Goal: Information Seeking & Learning: Learn about a topic

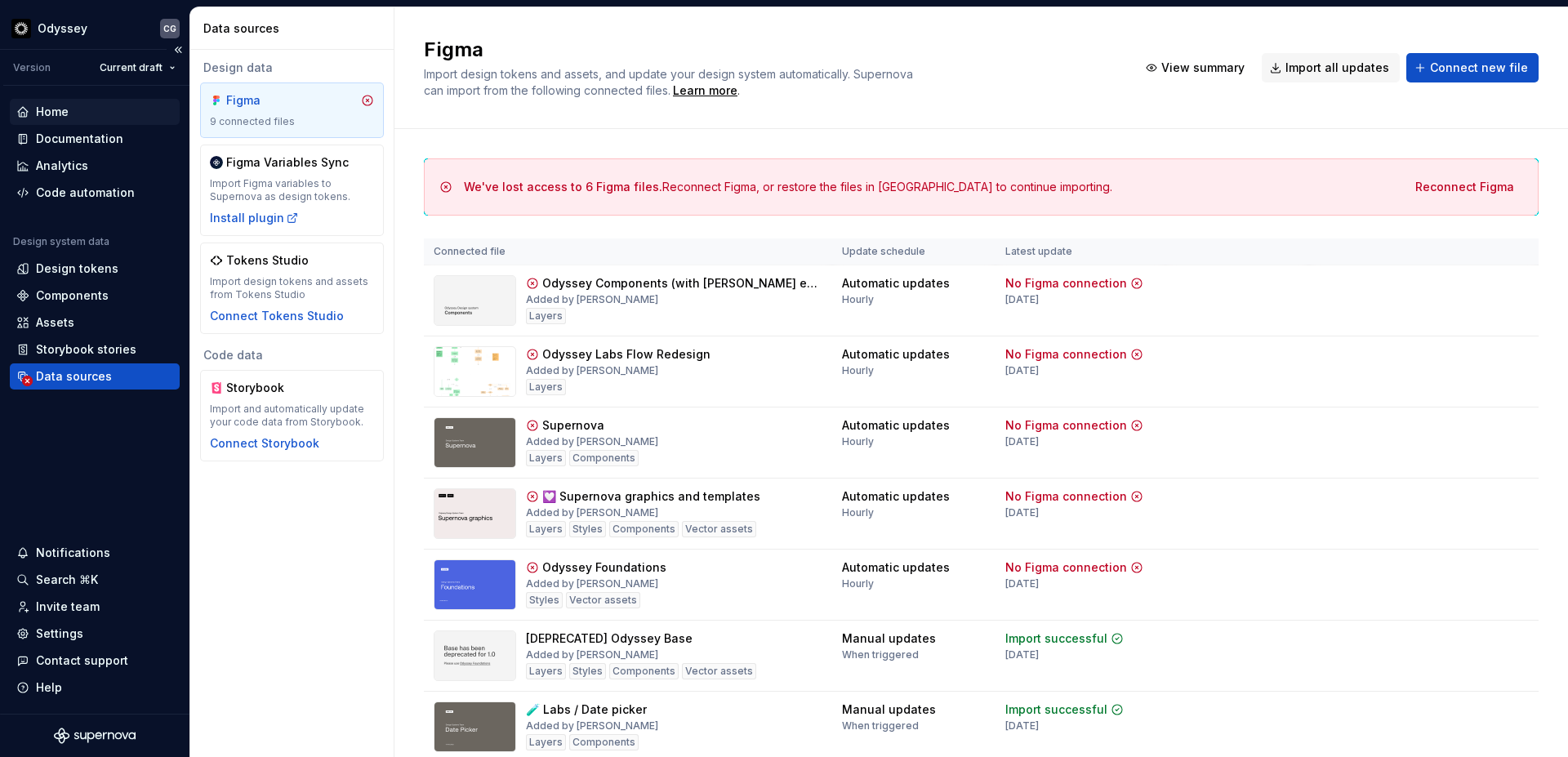
click at [52, 111] on div "Home" at bounding box center [52, 112] width 33 height 16
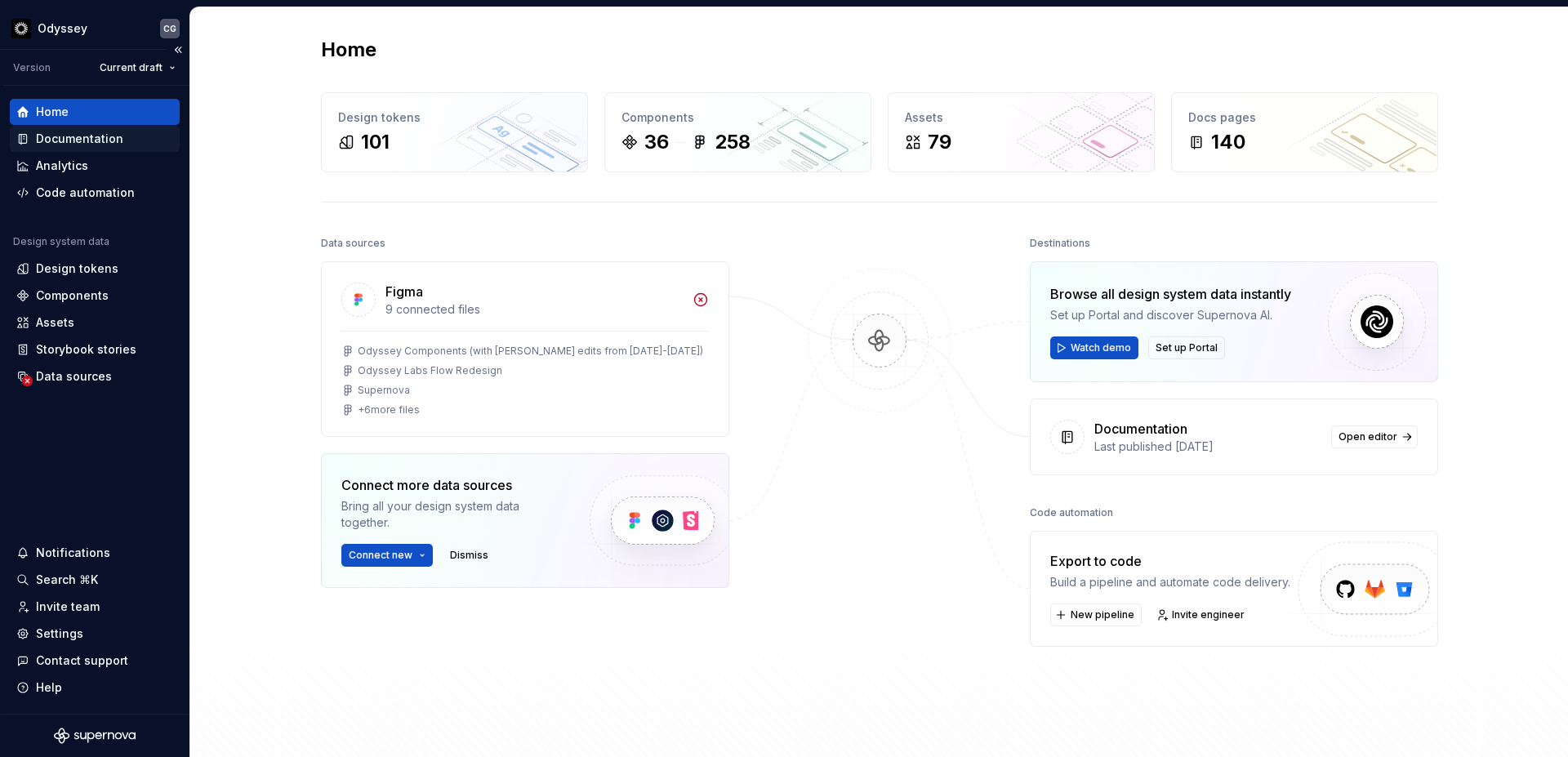
click at [69, 143] on div "Documentation" at bounding box center [79, 139] width 88 height 16
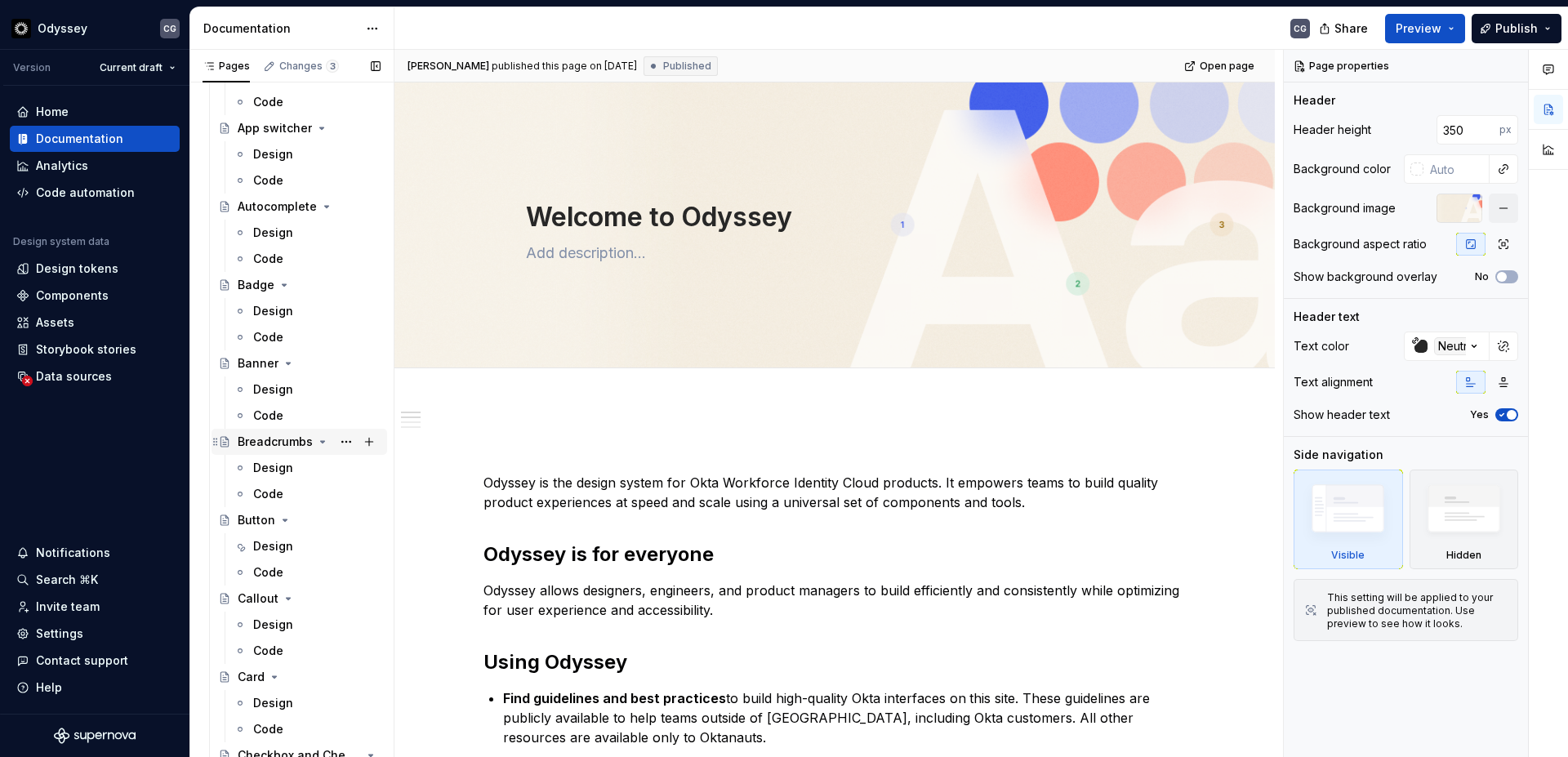
scroll to position [240, 0]
click at [253, 517] on div "Button" at bounding box center [256, 517] width 38 height 16
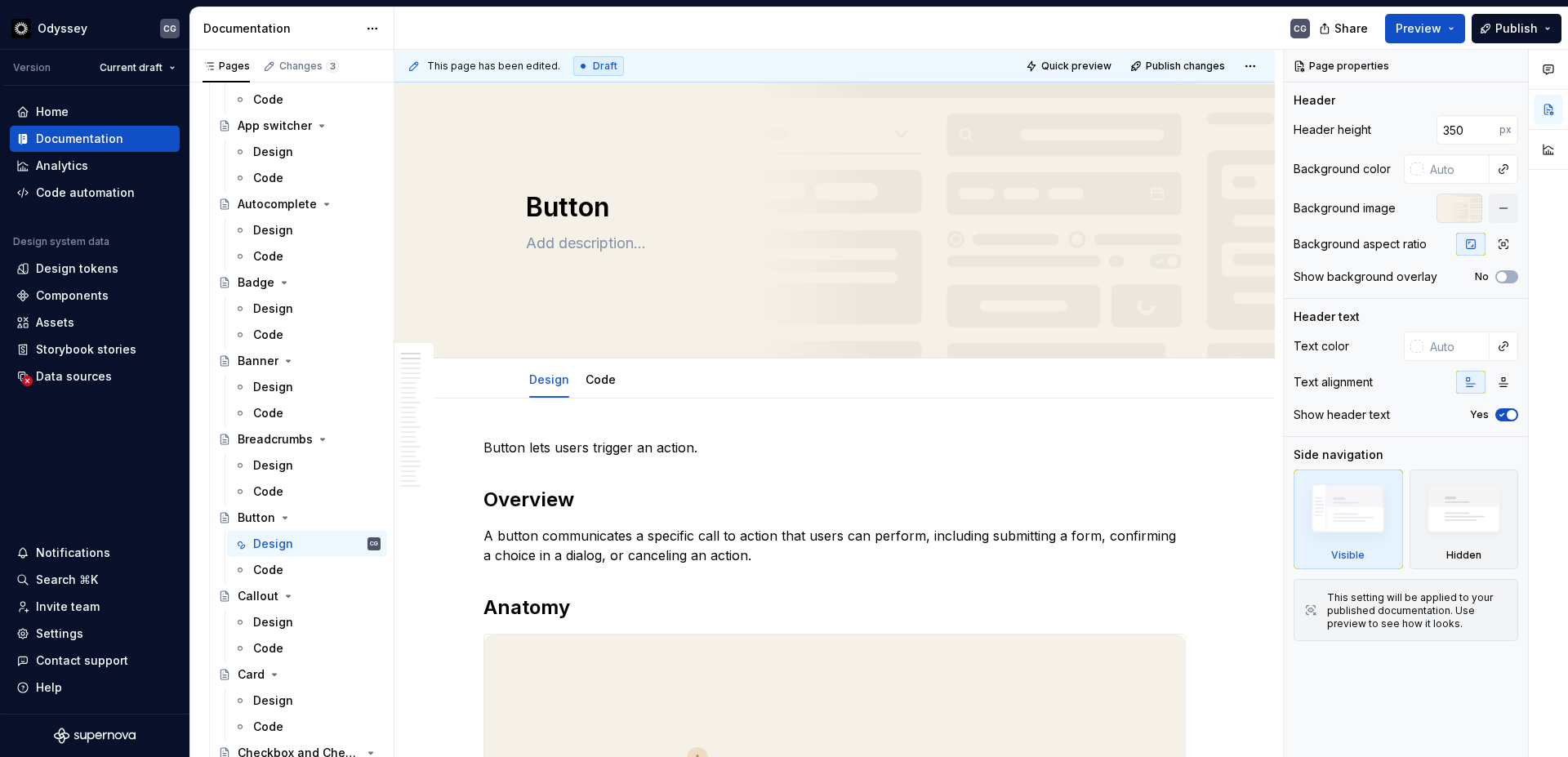
scroll to position [27, 0]
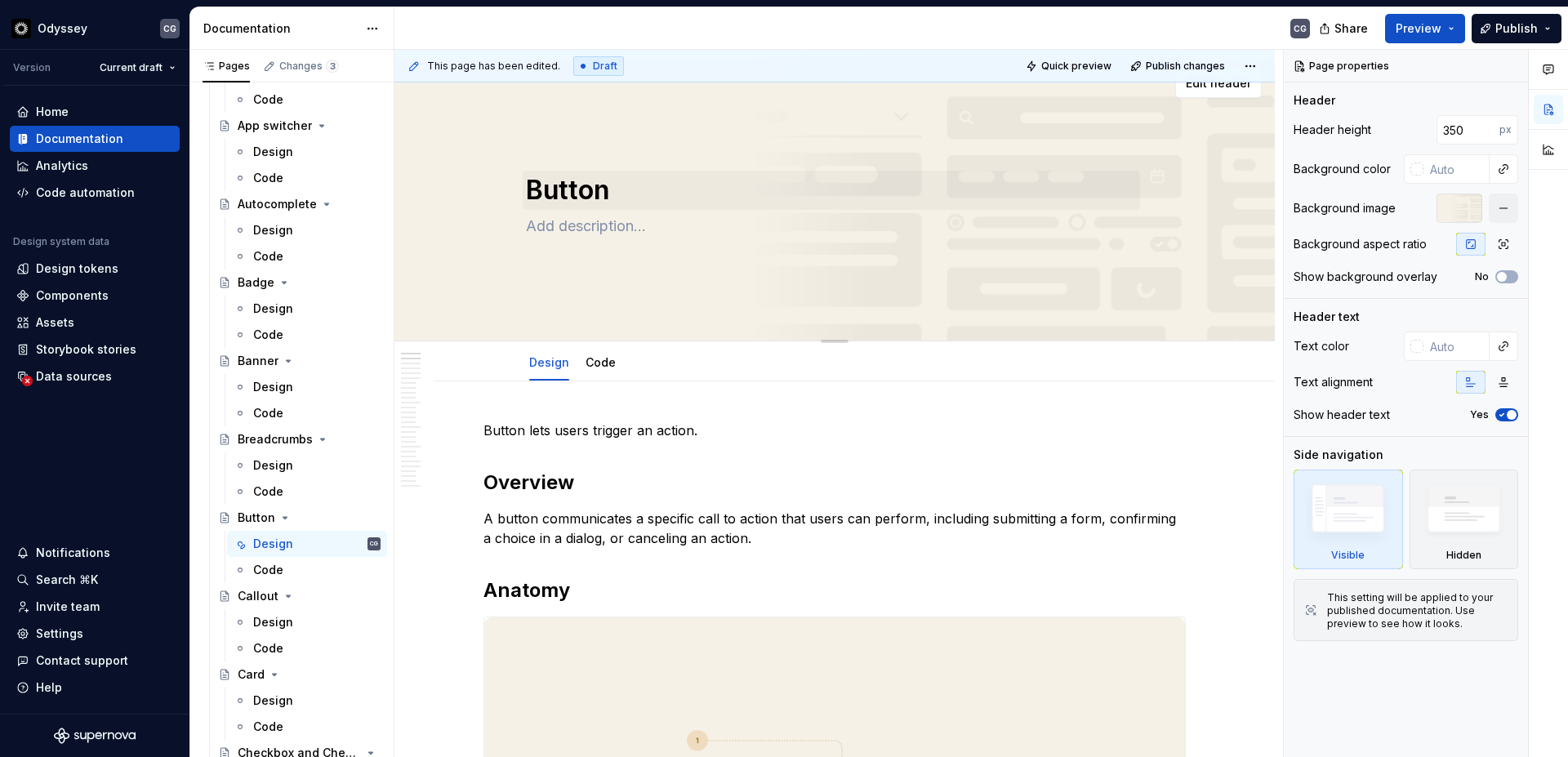
type textarea "*"
